Goal: Find contact information: Find contact information

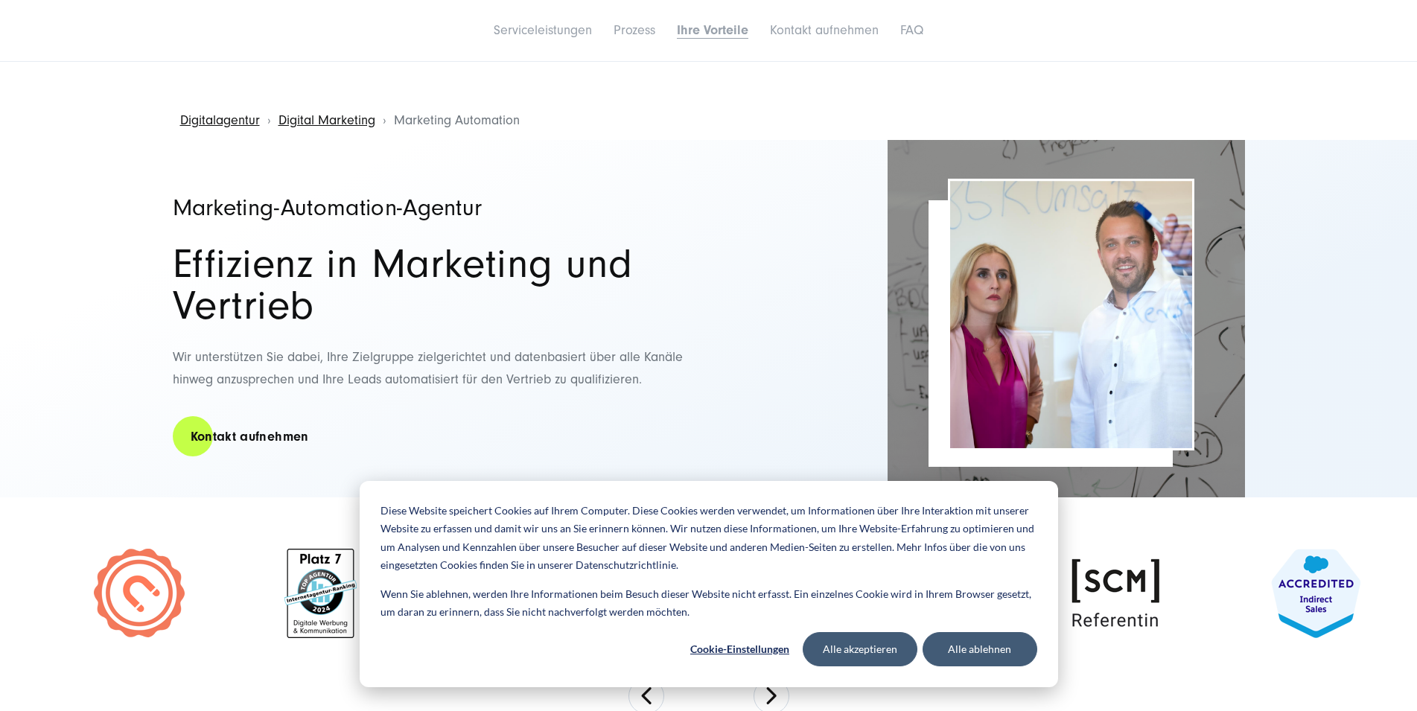
scroll to position [8695, 0]
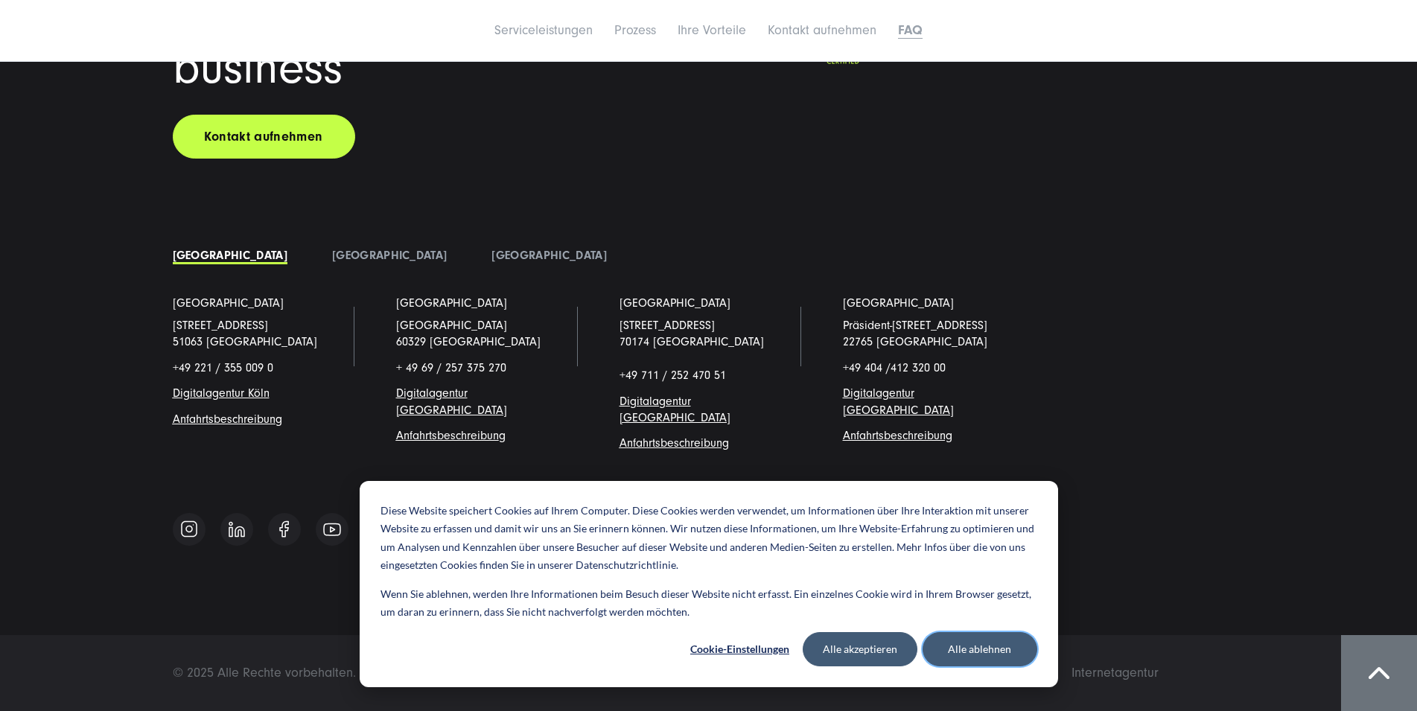
click at [1020, 652] on button "Alle ablehnen" at bounding box center [980, 649] width 115 height 34
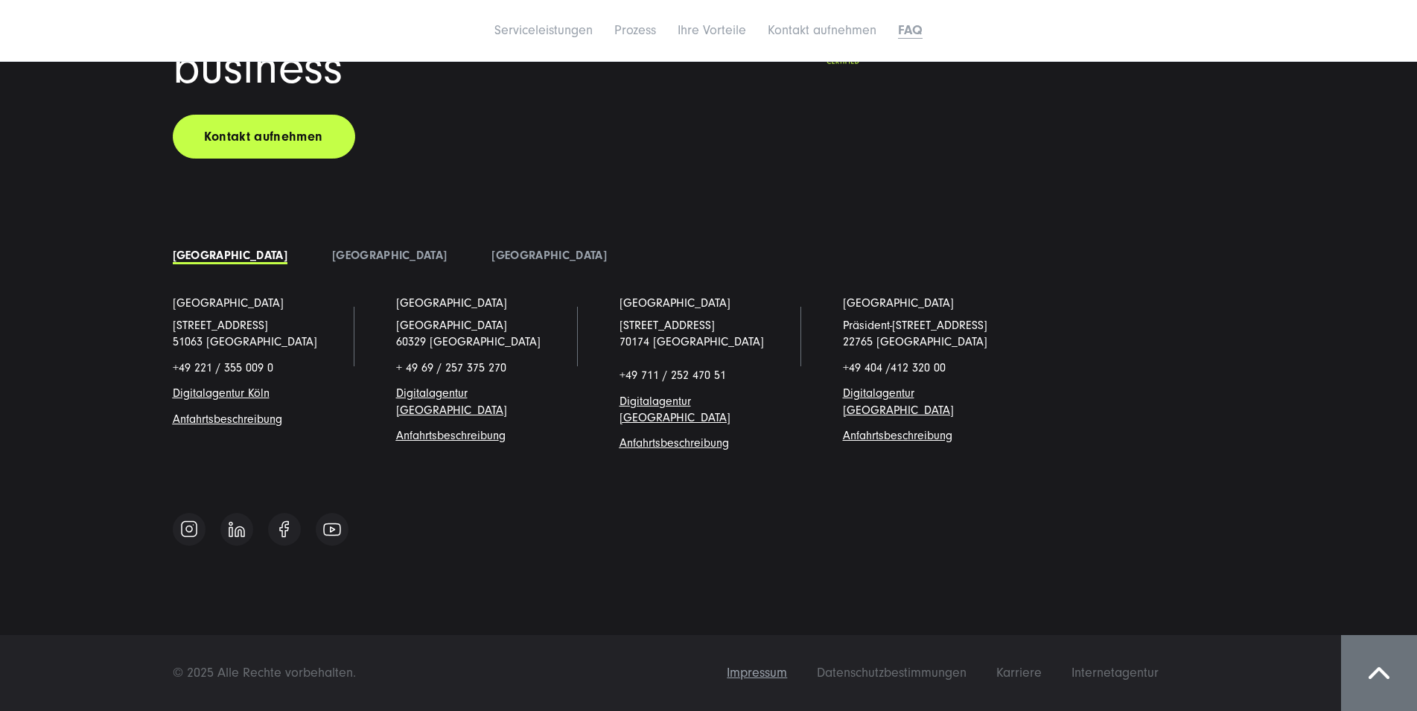
click at [787, 676] on span "Impressum" at bounding box center [757, 673] width 60 height 16
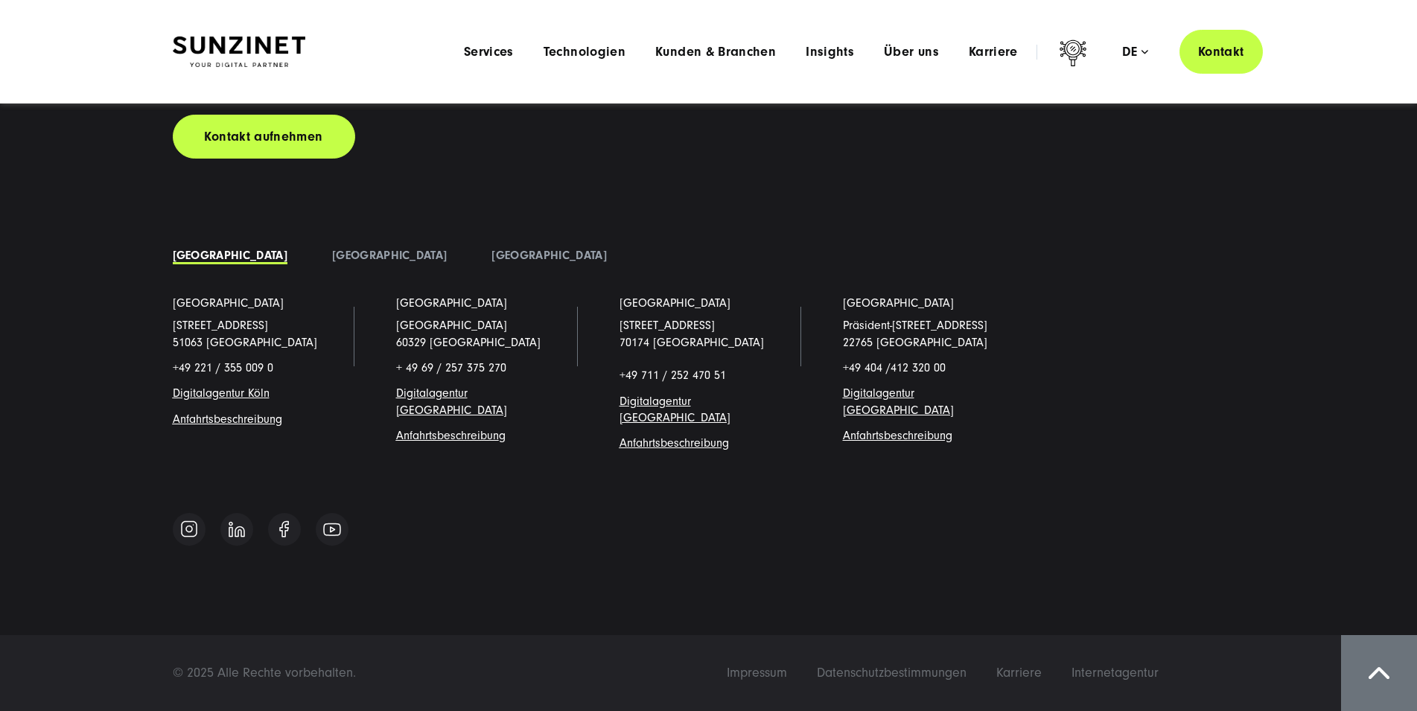
scroll to position [12527, 0]
click at [869, 54] on li "Über uns Menu Discover SUNZINET Tauchen Sie ein in eine führende Digitalagentur…" at bounding box center [911, 52] width 85 height 16
click at [884, 50] on span "Über uns" at bounding box center [911, 52] width 55 height 15
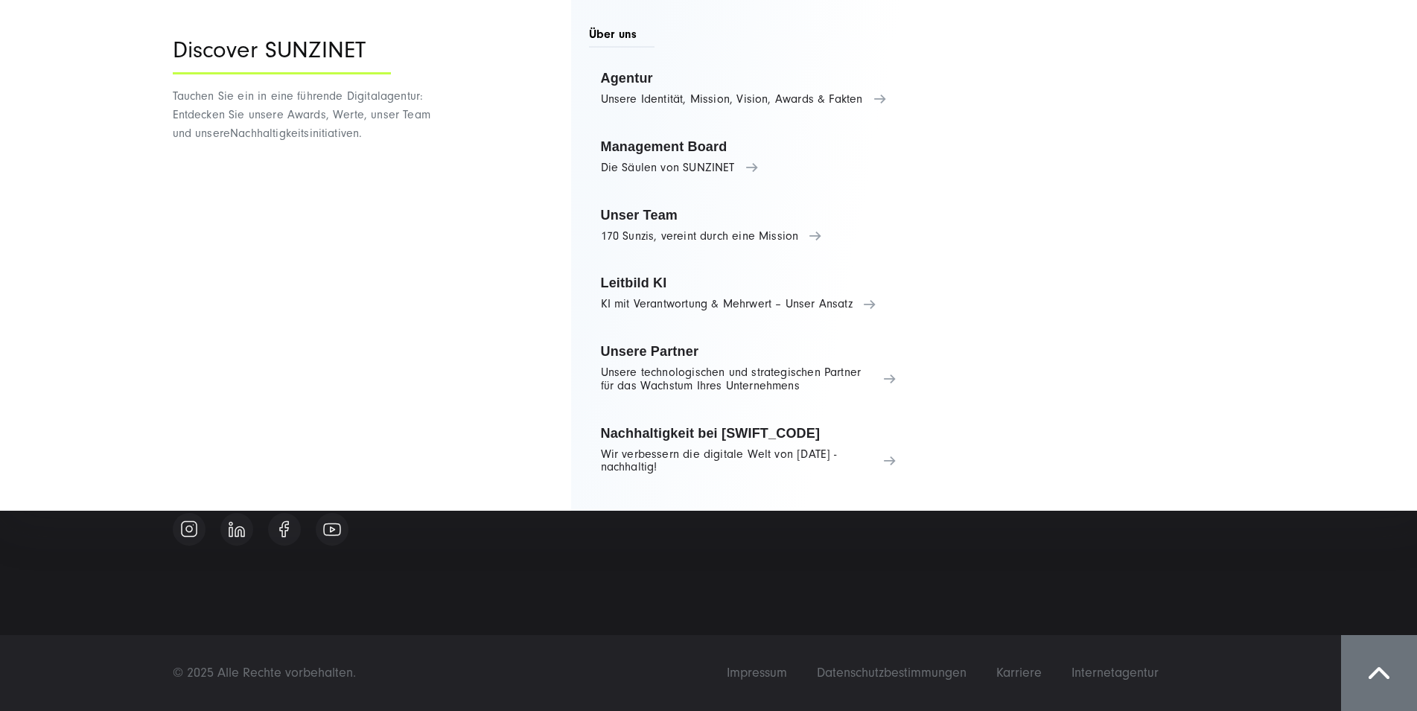
scroll to position [13219, 0]
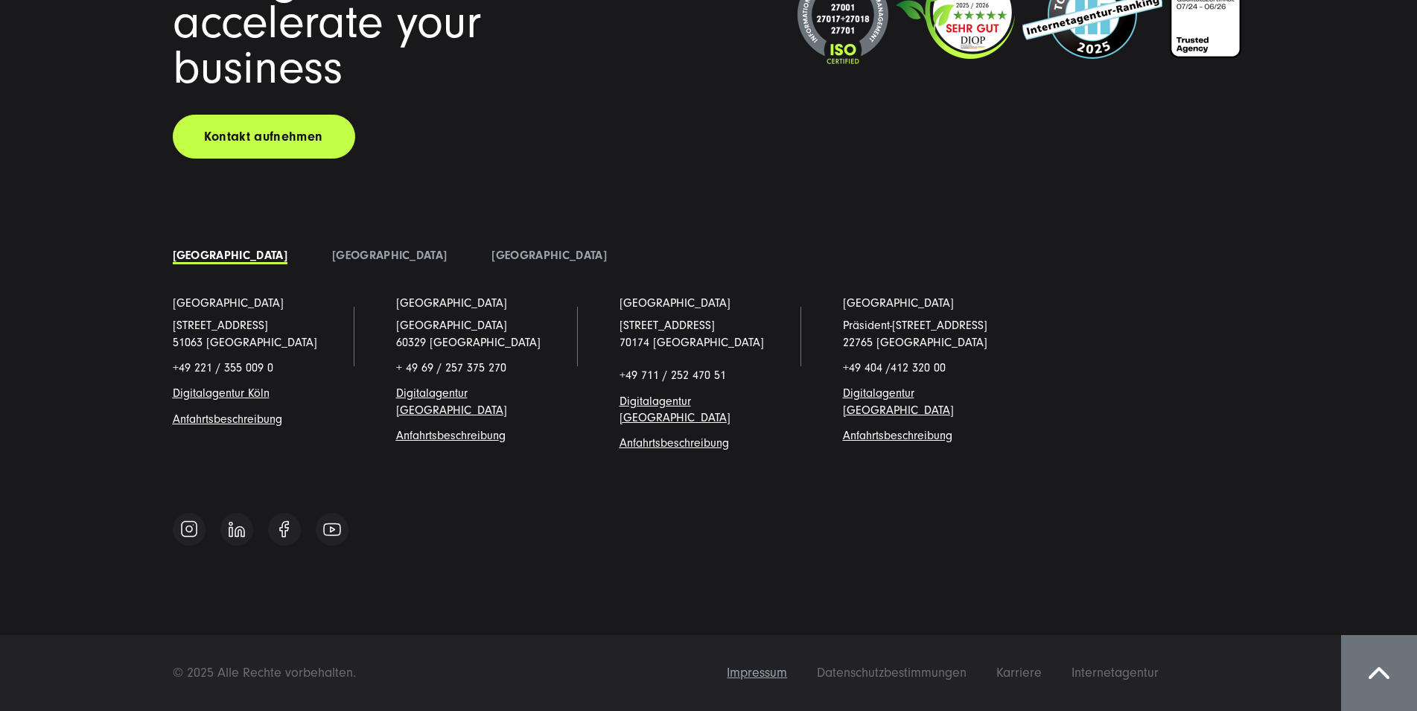
click at [787, 670] on span "Impressum" at bounding box center [757, 673] width 60 height 16
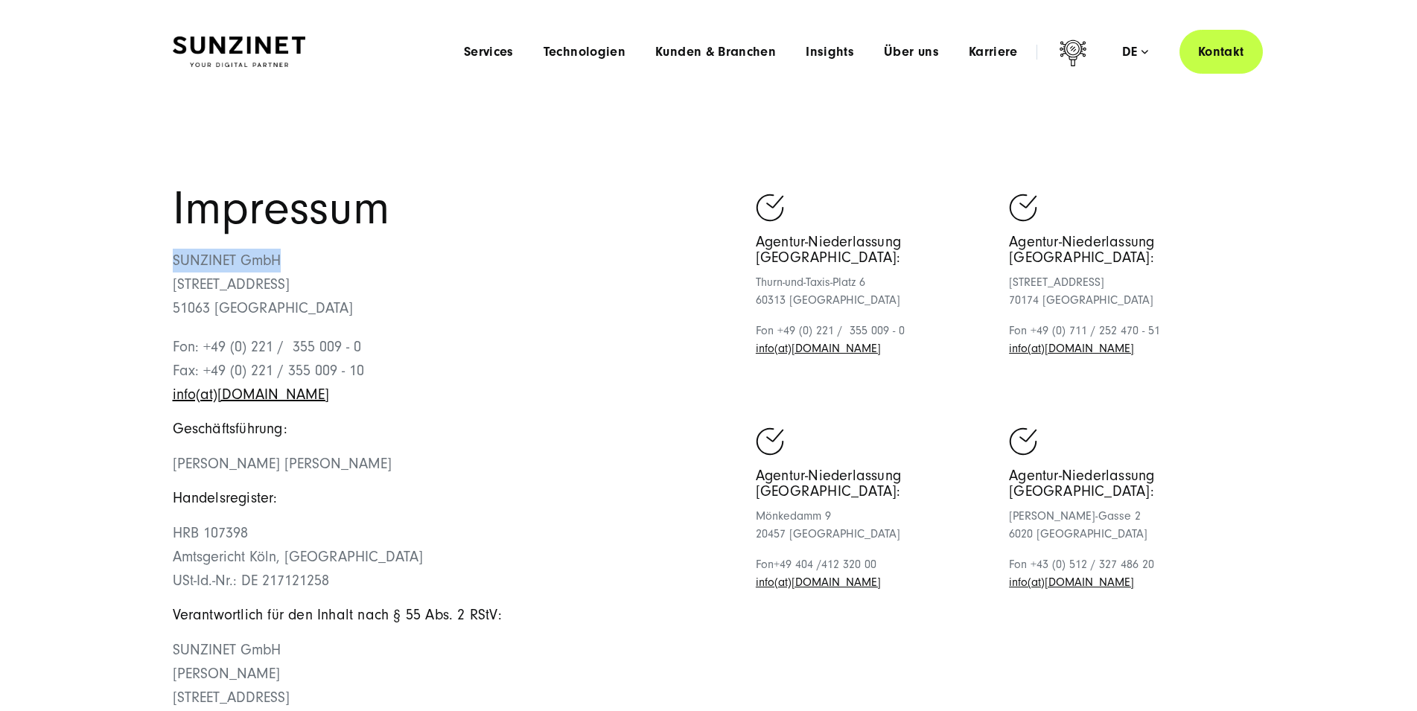
drag, startPoint x: 325, startPoint y: 350, endPoint x: 171, endPoint y: 346, distance: 154.2
click at [171, 346] on div "Impressum SUNZINET GmbH [STREET_ADDRESS][GEOGRAPHIC_DATA]: +49 (0) 221 / 355 00…" at bounding box center [709, 502] width 1132 height 632
copy p "SUNZINET GmbH"
drag, startPoint x: 346, startPoint y: 372, endPoint x: 177, endPoint y: 378, distance: 169.9
click at [177, 320] on p "SUNZINET GmbH [STREET_ADDRESS]" at bounding box center [441, 284] width 536 height 71
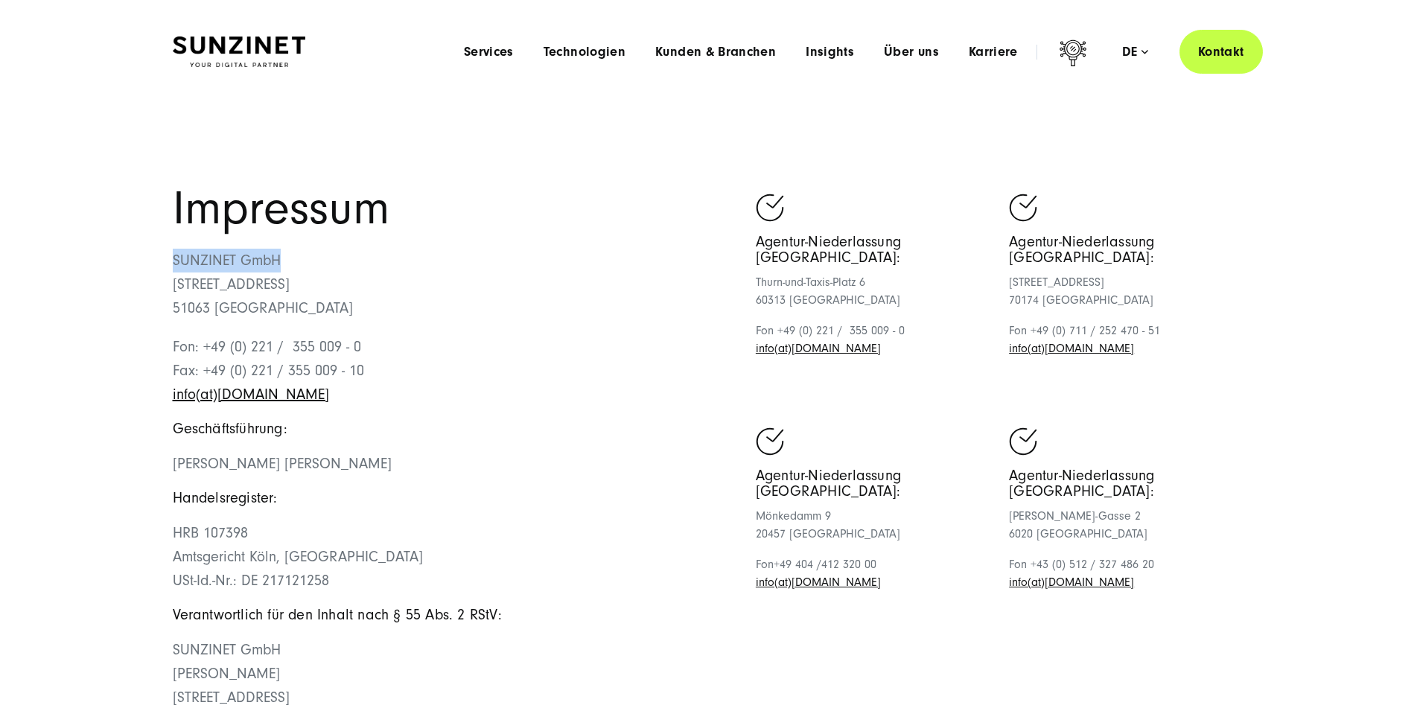
copy p "[STREET_ADDRESS]"
click at [181, 320] on p "SUNZINET GmbH [STREET_ADDRESS]" at bounding box center [441, 284] width 536 height 71
copy p "51063"
drag, startPoint x: 279, startPoint y: 407, endPoint x: 223, endPoint y: 403, distance: 55.2
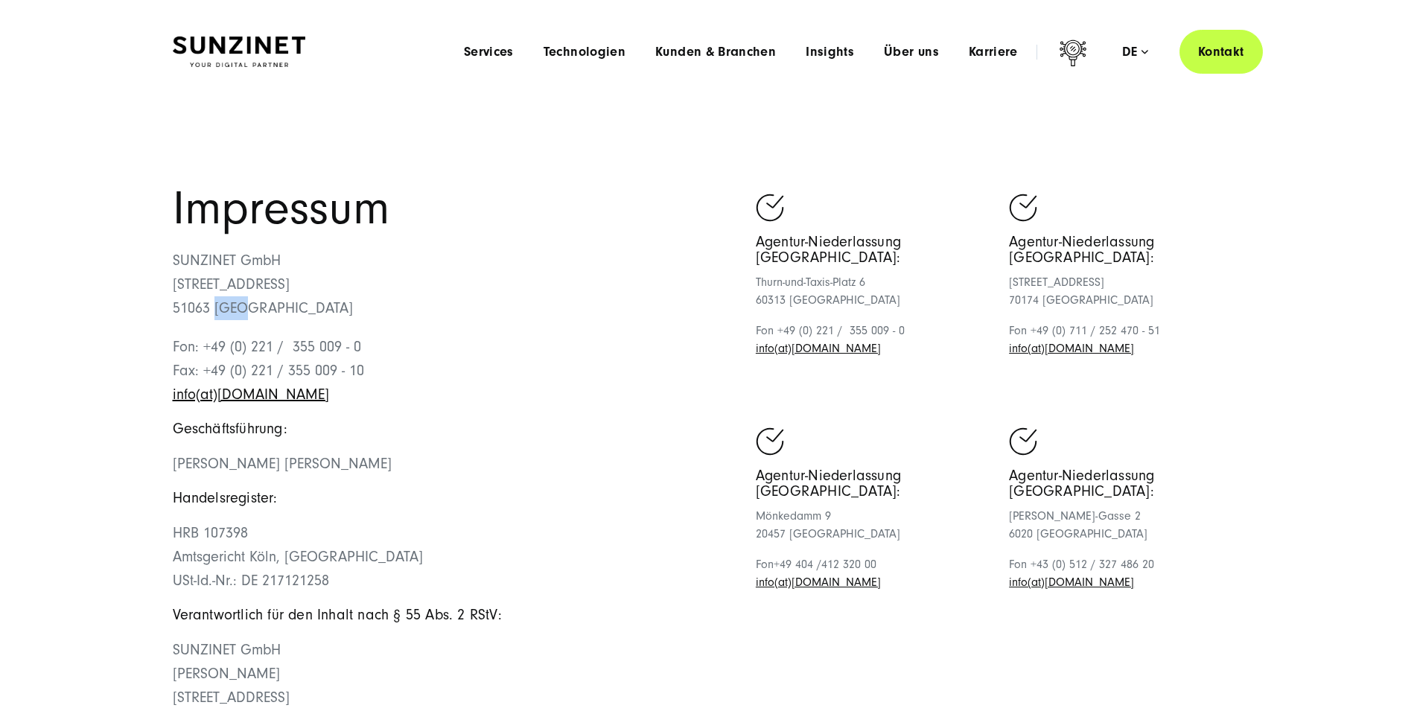
click at [223, 320] on p "SUNZINET GmbH [STREET_ADDRESS]" at bounding box center [441, 284] width 536 height 71
copy p "[GEOGRAPHIC_DATA]"
